Goal: Information Seeking & Learning: Learn about a topic

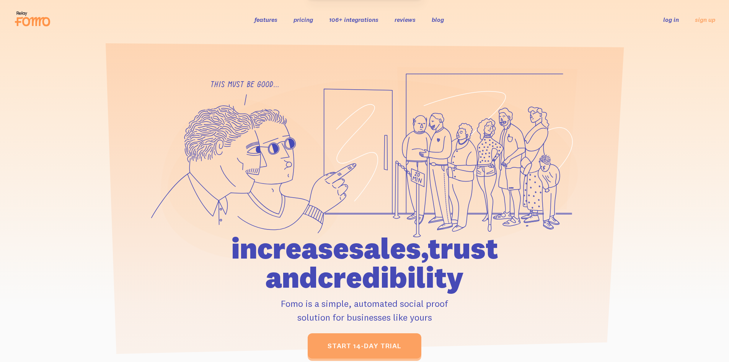
click at [363, 17] on link "106+ integrations" at bounding box center [353, 20] width 49 height 8
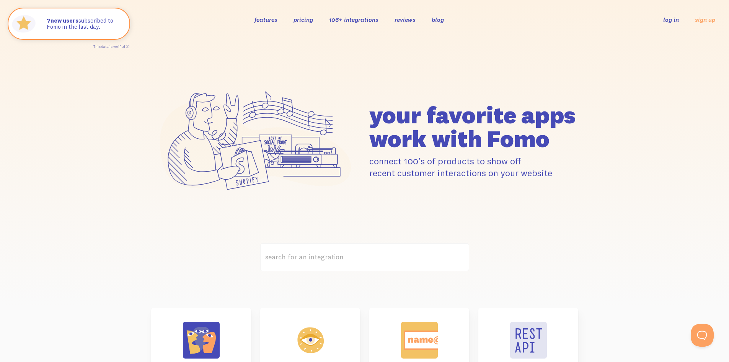
click at [400, 18] on link "reviews" at bounding box center [405, 20] width 21 height 8
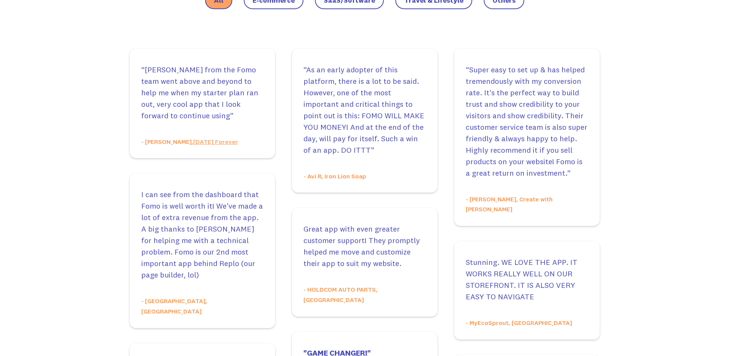
scroll to position [498, 0]
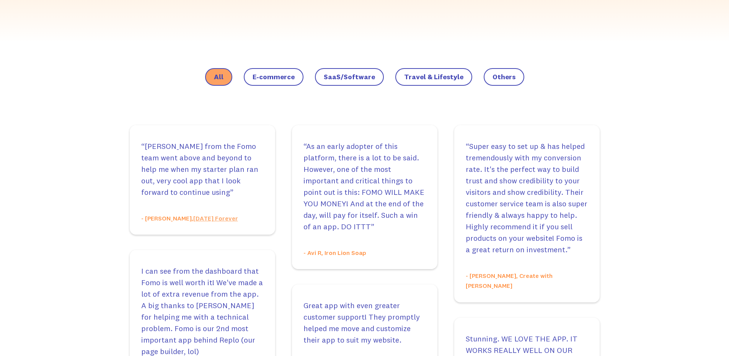
click at [278, 80] on span "E-commerce" at bounding box center [274, 77] width 42 height 8
click at [0, 0] on input "E-commerce" at bounding box center [0, 0] width 0 height 0
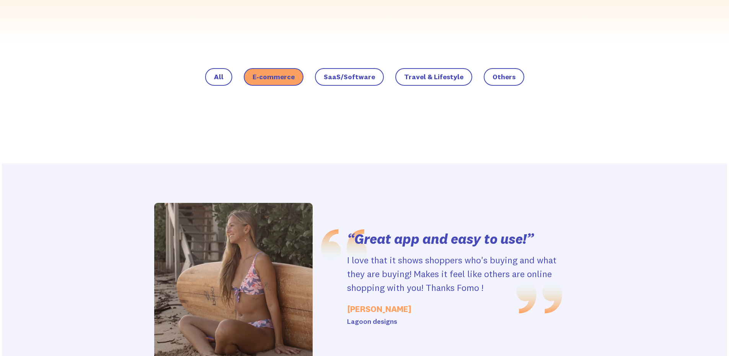
click at [374, 73] on span "SaaS/Software" at bounding box center [349, 77] width 51 height 8
click at [0, 0] on input "SaaS/Software" at bounding box center [0, 0] width 0 height 0
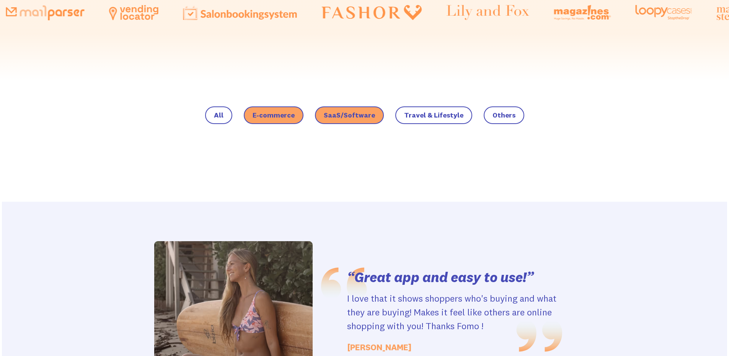
scroll to position [574, 0]
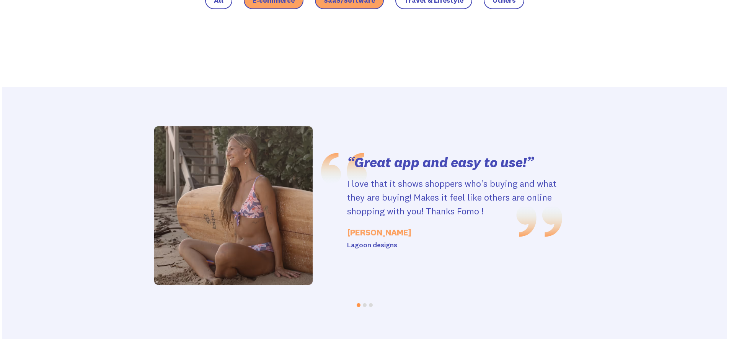
click at [286, 1] on span "E-commerce" at bounding box center [274, 1] width 42 height 8
click at [0, 0] on input "E-commerce" at bounding box center [0, 0] width 0 height 0
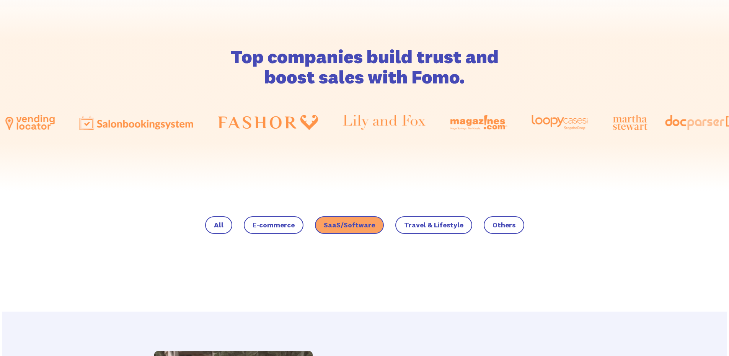
scroll to position [345, 0]
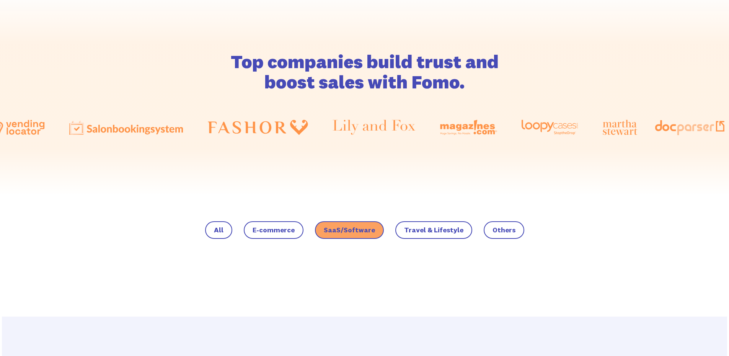
click at [430, 232] on span "Travel & Lifestyle" at bounding box center [433, 230] width 59 height 8
click at [0, 0] on input "Travel & Lifestyle" at bounding box center [0, 0] width 0 height 0
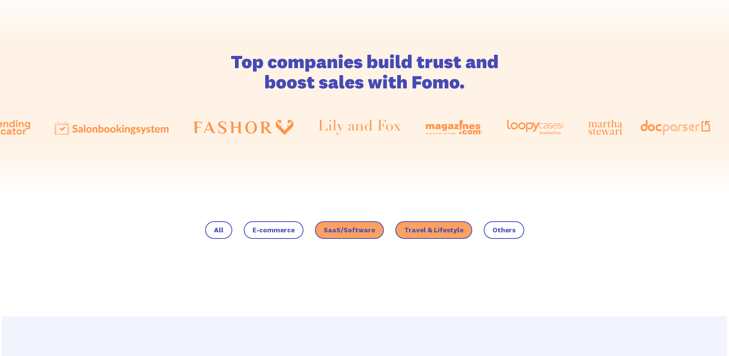
click at [503, 232] on span "Others" at bounding box center [504, 230] width 23 height 8
click at [0, 0] on input "Others" at bounding box center [0, 0] width 0 height 0
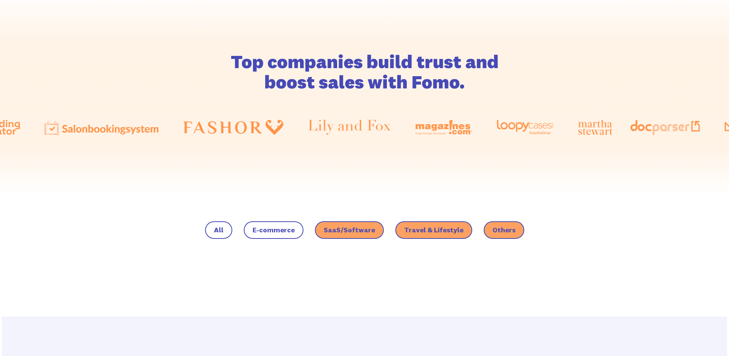
drag, startPoint x: 451, startPoint y: 228, endPoint x: 407, endPoint y: 227, distance: 43.7
click at [450, 228] on span "Travel & Lifestyle" at bounding box center [433, 230] width 59 height 8
click at [0, 0] on input "Travel & Lifestyle" at bounding box center [0, 0] width 0 height 0
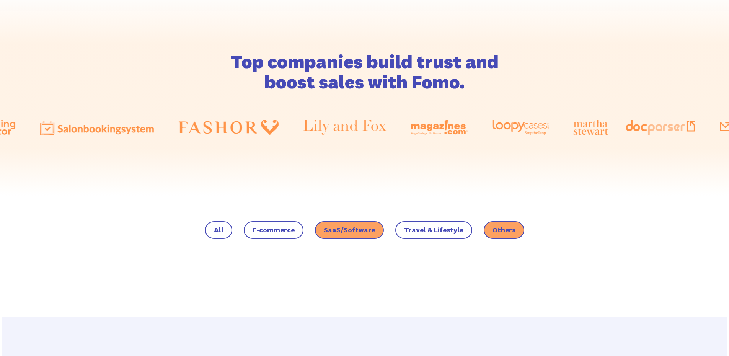
click at [357, 224] on label "SaaS/Software" at bounding box center [349, 230] width 69 height 18
click at [0, 0] on input "SaaS/Software" at bounding box center [0, 0] width 0 height 0
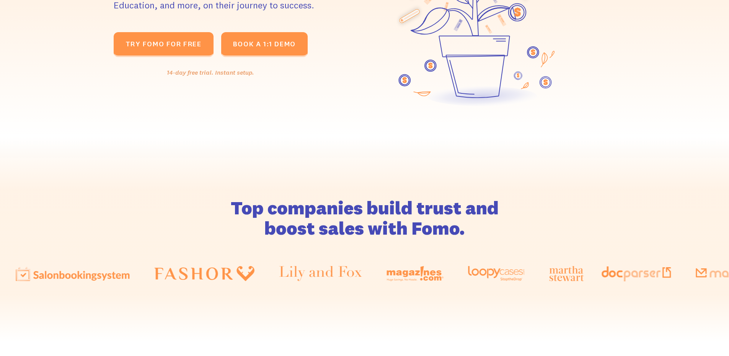
scroll to position [0, 0]
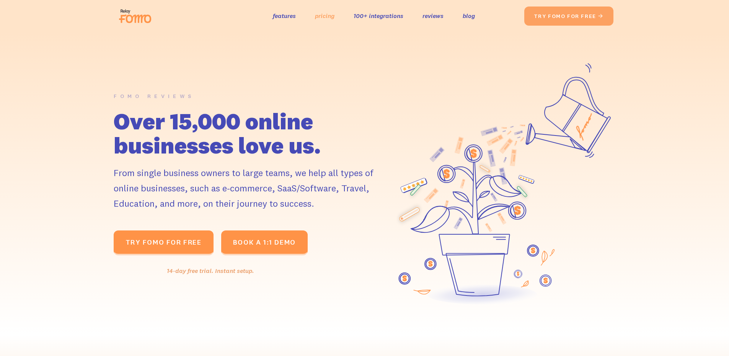
click at [325, 18] on link "pricing" at bounding box center [325, 15] width 20 height 11
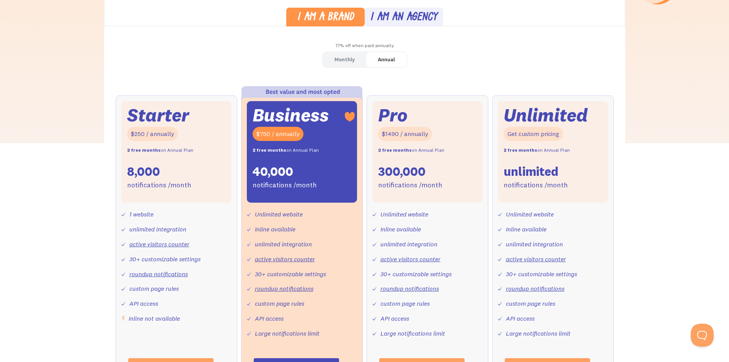
scroll to position [230, 0]
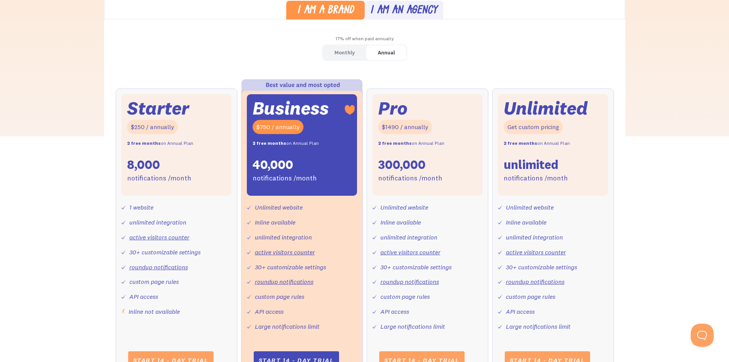
click at [82, 148] on div "I am a brand I am an agency 17% off when paid annually Monthly Annual Starter $…" at bounding box center [364, 194] width 729 height 405
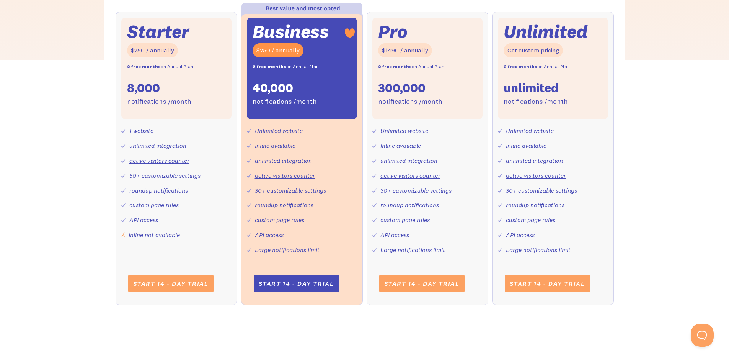
click at [163, 69] on div "2 free months on Annual Plan" at bounding box center [160, 66] width 66 height 11
click at [91, 101] on div "I am a brand I am an agency 17% off when paid annually Monthly Annual Starter $…" at bounding box center [364, 117] width 729 height 405
click at [160, 99] on div "notifications /month" at bounding box center [159, 101] width 64 height 11
click at [51, 108] on div "I am a brand I am an agency 17% off when paid annually Monthly Annual Starter $…" at bounding box center [364, 117] width 729 height 405
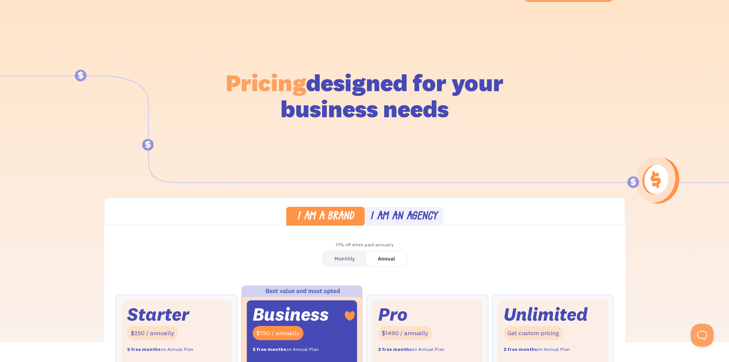
scroll to position [0, 0]
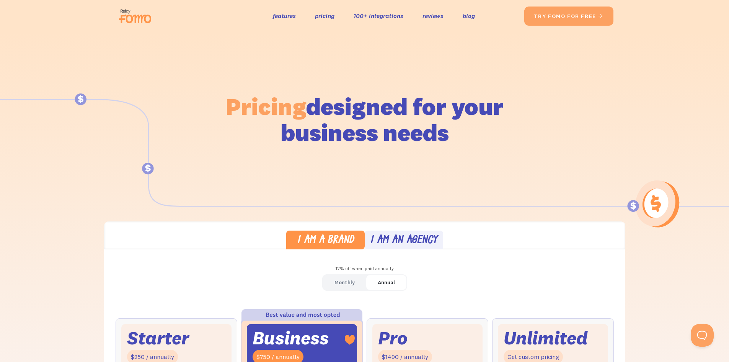
click at [147, 16] on img at bounding box center [137, 16] width 43 height 25
